Goal: Transaction & Acquisition: Purchase product/service

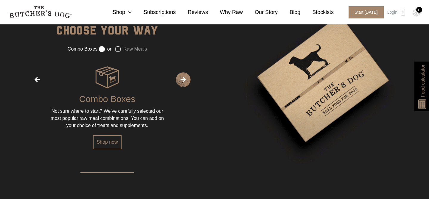
scroll to position [754, 0]
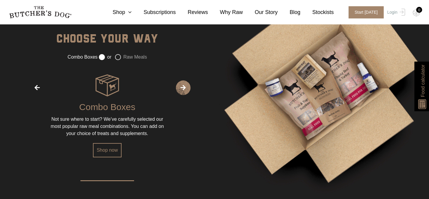
click at [118, 60] on label "Raw Meals" at bounding box center [131, 57] width 32 height 6
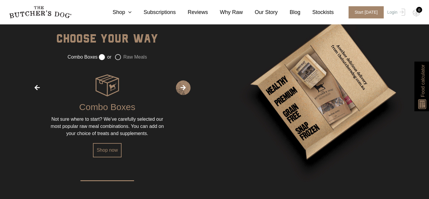
radio input "false"
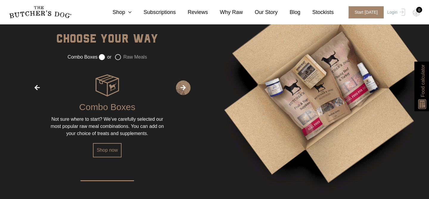
radio input "true"
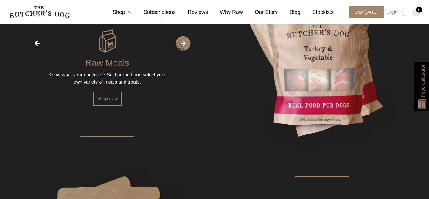
scroll to position [800, 0]
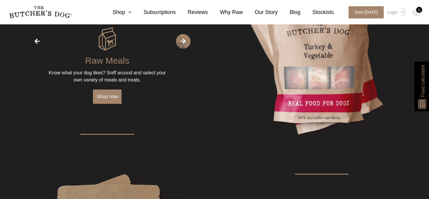
click at [111, 101] on link "Shop now" at bounding box center [107, 97] width 28 height 14
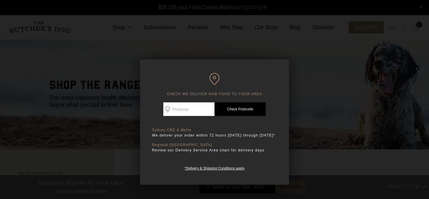
scroll to position [0, 0]
click at [186, 109] on input "Check Availability At" at bounding box center [188, 110] width 51 height 14
type input "2021"
click at [233, 111] on link "Check Postcode" at bounding box center [240, 110] width 51 height 14
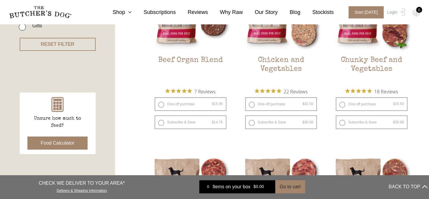
scroll to position [205, 0]
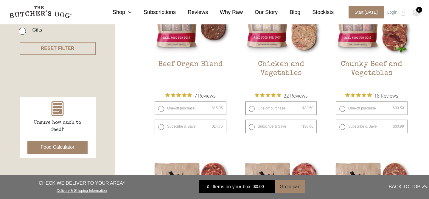
click at [58, 146] on button "Food Calculator" at bounding box center [57, 147] width 61 height 13
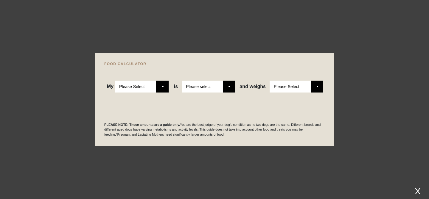
click at [160, 88] on select "Please Select Adult Dog Puppy" at bounding box center [142, 87] width 54 height 12
select select "adult"
click at [229, 87] on select "Please select a healthy weight overweight" at bounding box center [209, 87] width 54 height 12
select select "00"
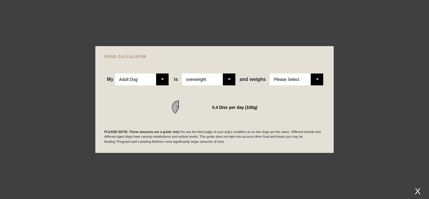
click at [316, 79] on select "Please Select 1kg 2kg 3kg 4kg 5kg 6kg 7kg 8kg 9kg 10kg 11kg 12kg 13kg 14kg 15kg…" at bounding box center [297, 80] width 54 height 12
select select "27"
click at [221, 78] on select "Please select a healthy weight overweight" at bounding box center [209, 80] width 54 height 12
click at [227, 82] on select "Please select a healthy weight overweight" at bounding box center [209, 80] width 54 height 12
select select "00"
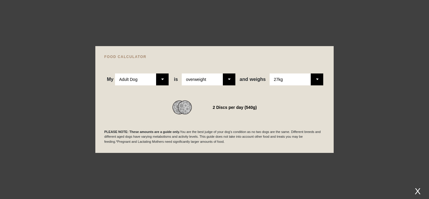
scroll to position [244, 0]
click at [303, 82] on select "Please Select 1kg 2kg 3kg 4kg 5kg 6kg 7kg 8kg 9kg 10kg 11kg 12kg 13kg 14kg 15kg…" at bounding box center [297, 80] width 54 height 12
select select "28"
click at [416, 190] on div "X" at bounding box center [418, 192] width 11 height 10
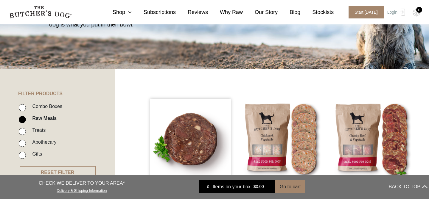
scroll to position [117, 0]
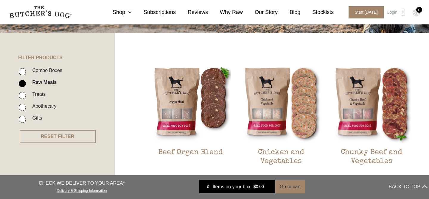
click at [24, 70] on input "Combo Boxes" at bounding box center [22, 71] width 7 height 7
checkbox input "true"
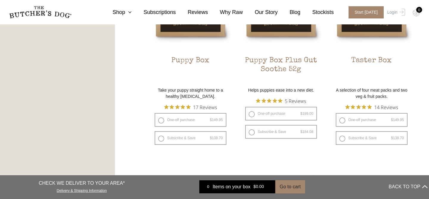
scroll to position [407, 0]
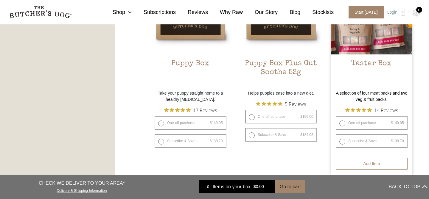
click at [385, 42] on img at bounding box center [371, 14] width 81 height 81
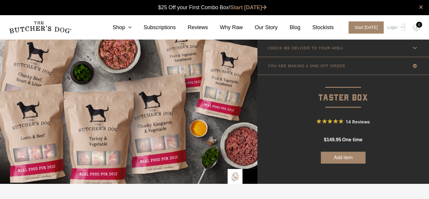
click at [314, 41] on link "CHECK WE DELIVER TO YOUR AREA" at bounding box center [344, 48] width 172 height 18
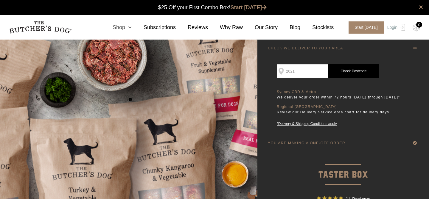
click at [122, 25] on link "Shop" at bounding box center [116, 28] width 31 height 8
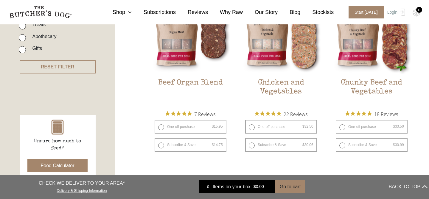
scroll to position [190, 0]
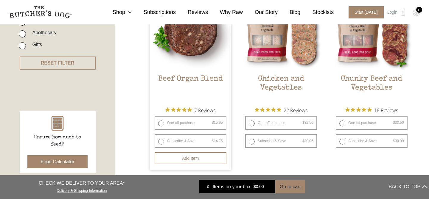
click at [204, 43] on img at bounding box center [190, 29] width 81 height 81
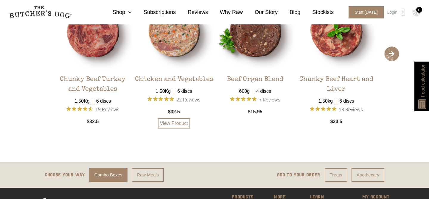
scroll to position [936, 0]
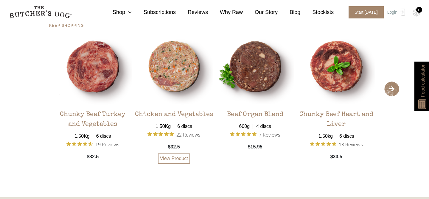
click at [172, 61] on img at bounding box center [174, 66] width 78 height 78
click at [172, 164] on link "View Product" at bounding box center [174, 159] width 32 height 10
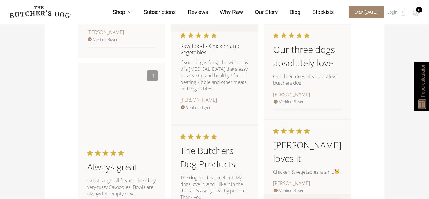
scroll to position [689, 0]
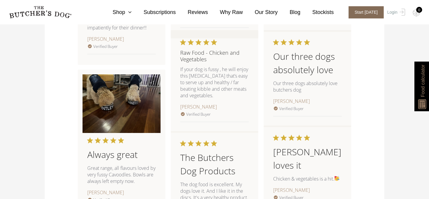
click at [360, 13] on span "Start [DATE]" at bounding box center [366, 12] width 35 height 12
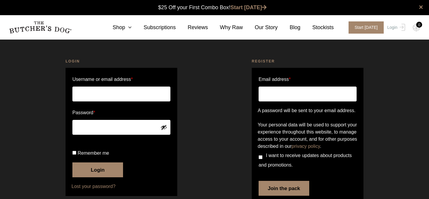
scroll to position [0, 0]
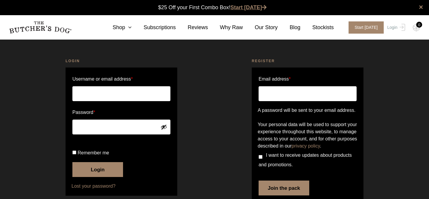
click at [254, 8] on link "Start [DATE]" at bounding box center [249, 7] width 36 height 6
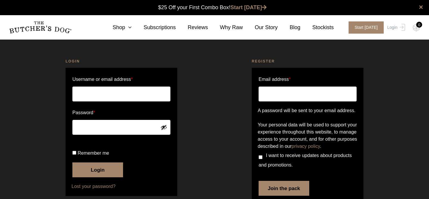
scroll to position [0, 0]
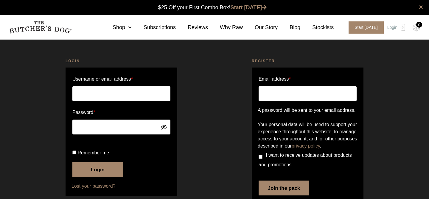
click at [272, 91] on input "Email address *" at bounding box center [308, 93] width 98 height 15
type input "[EMAIL_ADDRESS][DOMAIN_NAME]"
click at [218, 112] on div "Register Email address * iauchinachie@gmail.com A password will be sent to your…" at bounding box center [308, 134] width 186 height 166
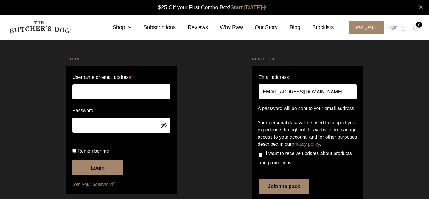
scroll to position [39, 0]
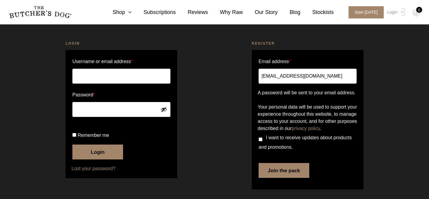
click at [261, 141] on input "I want to receive updates about products and promotions." at bounding box center [261, 140] width 4 height 4
checkbox input "true"
click at [287, 175] on button "Join the pack" at bounding box center [284, 170] width 51 height 15
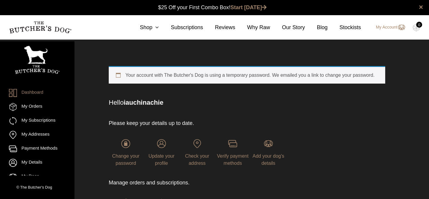
scroll to position [0, 0]
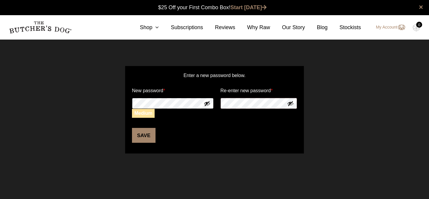
click at [120, 97] on div "Enter a new password below. New password * Medium Re-enter new password * Save" at bounding box center [214, 109] width 429 height 117
click at [202, 99] on form "Enter a new password below. New password * Medium Re-enter new password * Save" at bounding box center [214, 110] width 179 height 88
click at [144, 140] on button "Save" at bounding box center [144, 135] width 24 height 15
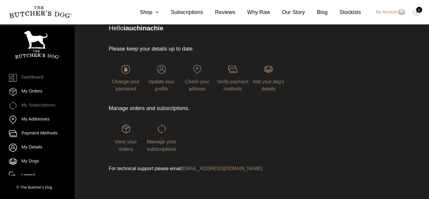
scroll to position [6, 0]
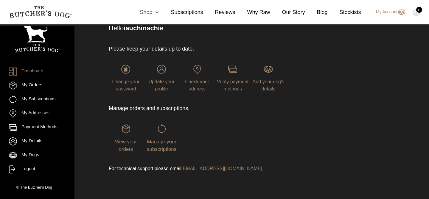
click at [147, 15] on link "Shop" at bounding box center [143, 12] width 31 height 8
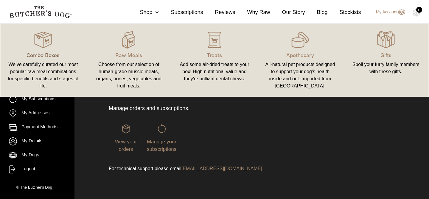
click at [47, 52] on p "Combo Boxes" at bounding box center [43, 55] width 72 height 8
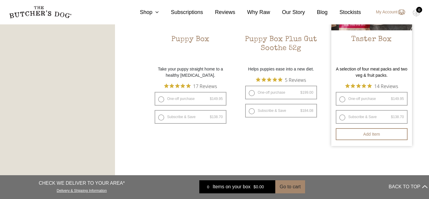
scroll to position [431, 0]
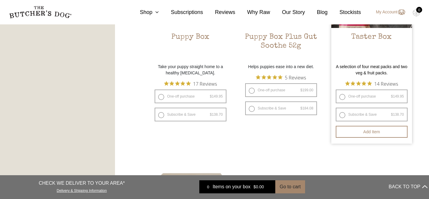
click at [372, 95] on label "One-off purchase $ 149.95 — or subscribe and save 7.5%" at bounding box center [372, 97] width 72 height 14
radio input "true"
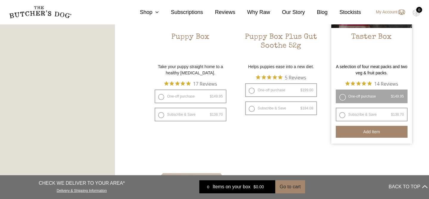
click at [372, 130] on button "Add item" at bounding box center [372, 132] width 72 height 12
click at [252, 186] on div "$ 149.95" at bounding box center [261, 187] width 20 height 6
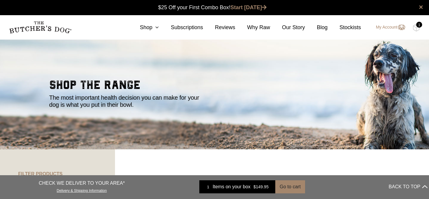
scroll to position [0, 0]
click at [292, 188] on button "Go to cart" at bounding box center [290, 187] width 30 height 13
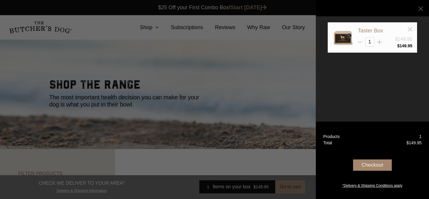
click at [377, 172] on div "Checkout" at bounding box center [372, 170] width 98 height 24
click at [377, 168] on div "Checkout" at bounding box center [372, 165] width 39 height 11
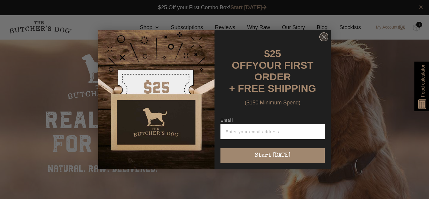
click at [327, 41] on circle "Close dialog" at bounding box center [324, 37] width 9 height 9
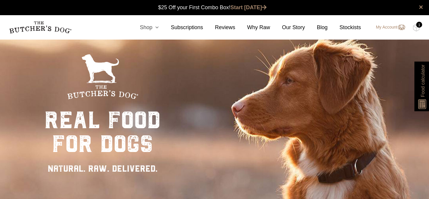
click at [145, 25] on link "Shop" at bounding box center [143, 28] width 31 height 8
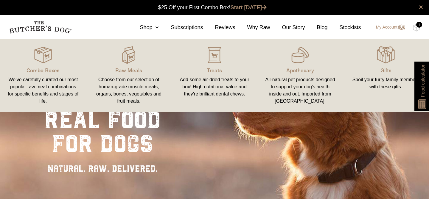
click at [215, 66] on link "Treats Add some air-dried treats to your box! High nutritional value and they'r…" at bounding box center [215, 75] width 86 height 61
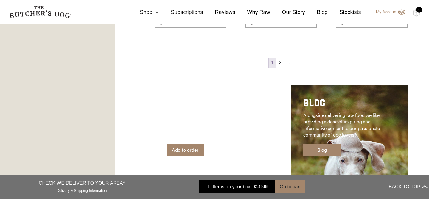
scroll to position [862, 0]
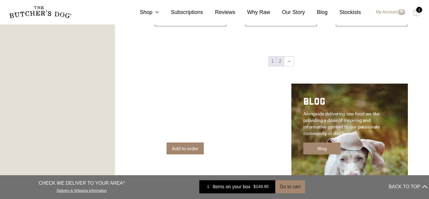
click at [278, 59] on link "2" at bounding box center [280, 62] width 7 height 10
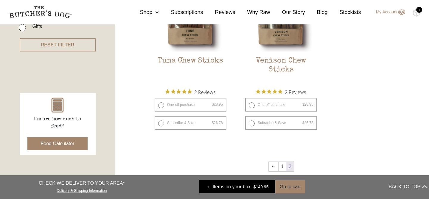
scroll to position [210, 0]
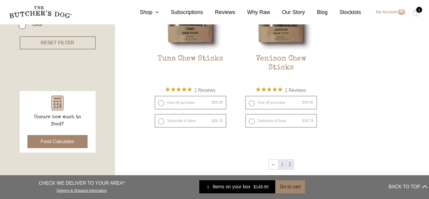
click at [282, 163] on link "1" at bounding box center [282, 165] width 7 height 10
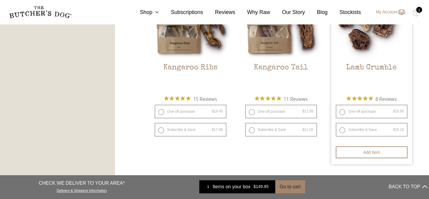
scroll to position [575, 0]
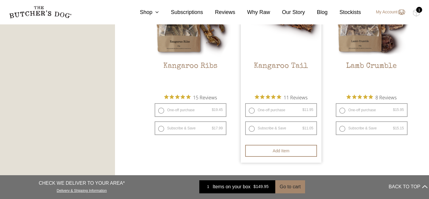
click at [251, 111] on label "One-off purchase $ 11.95 — or subscribe and save 7.5%" at bounding box center [281, 110] width 72 height 14
radio input "true"
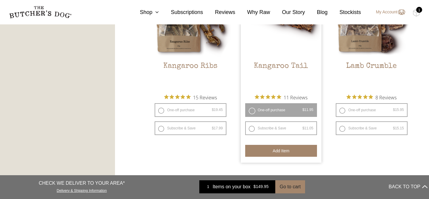
click at [285, 149] on button "Add item" at bounding box center [281, 151] width 72 height 12
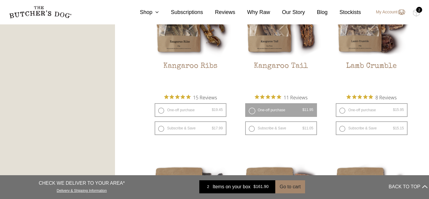
click at [251, 187] on div "$ 161.90" at bounding box center [261, 187] width 20 height 6
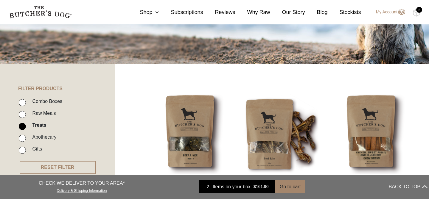
scroll to position [105, 0]
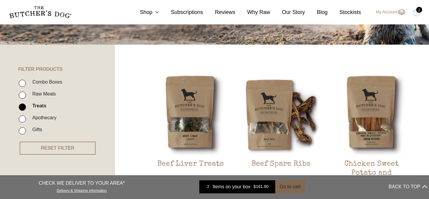
click at [289, 186] on button "Go to cart" at bounding box center [290, 187] width 30 height 13
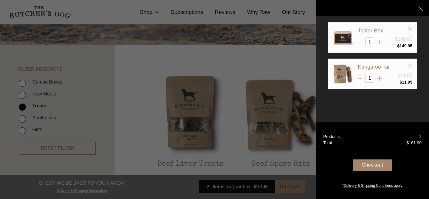
click at [379, 168] on div "Checkout" at bounding box center [372, 165] width 39 height 11
